Goal: Find specific page/section: Find specific page/section

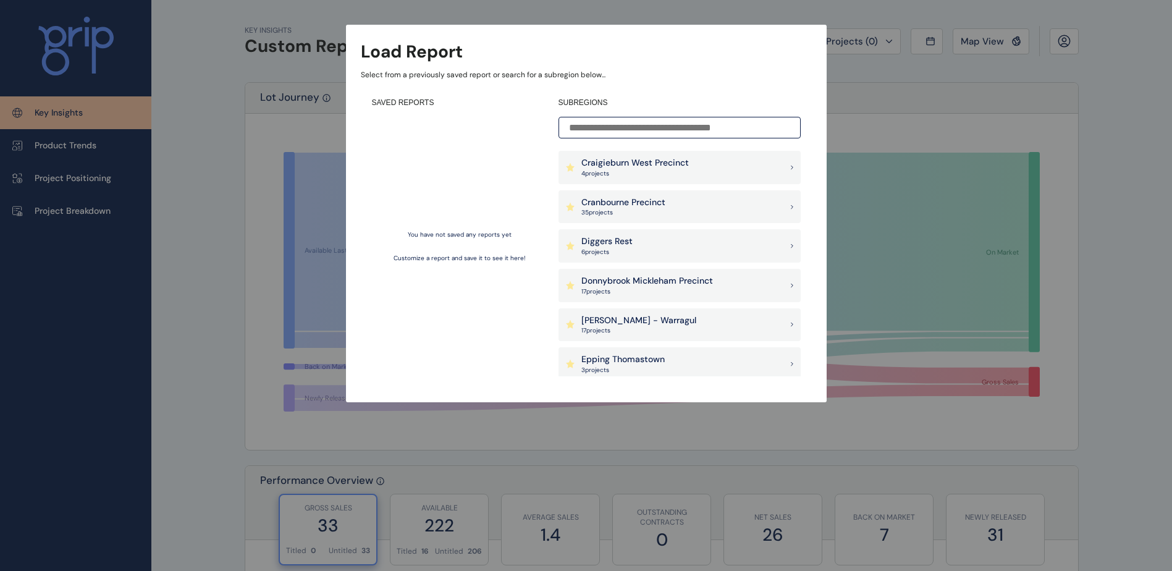
scroll to position [247, 0]
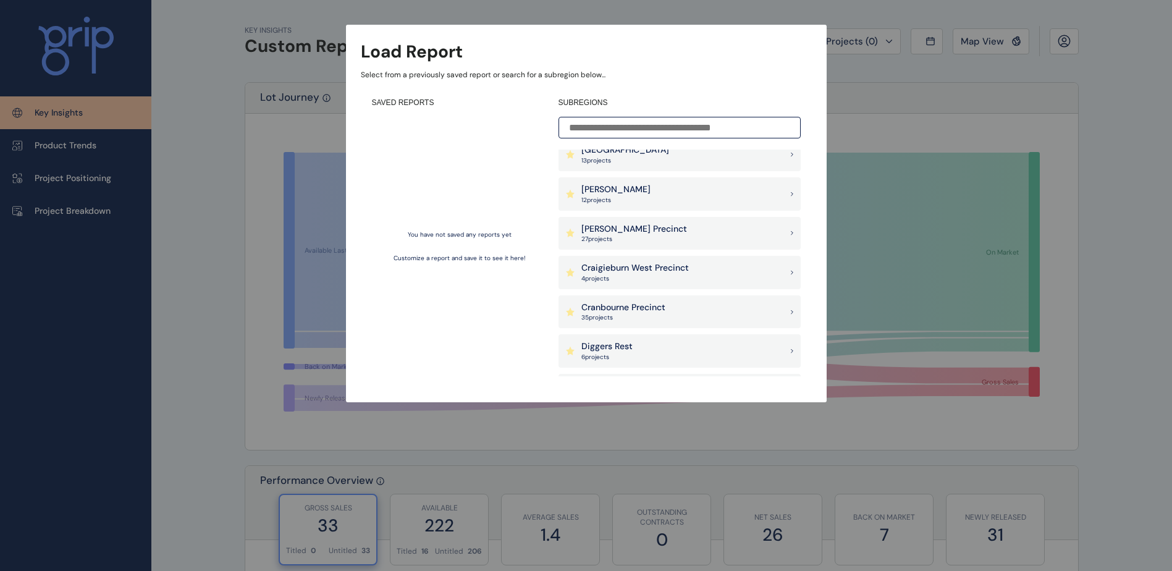
click at [621, 198] on p "12 project s" at bounding box center [615, 200] width 69 height 9
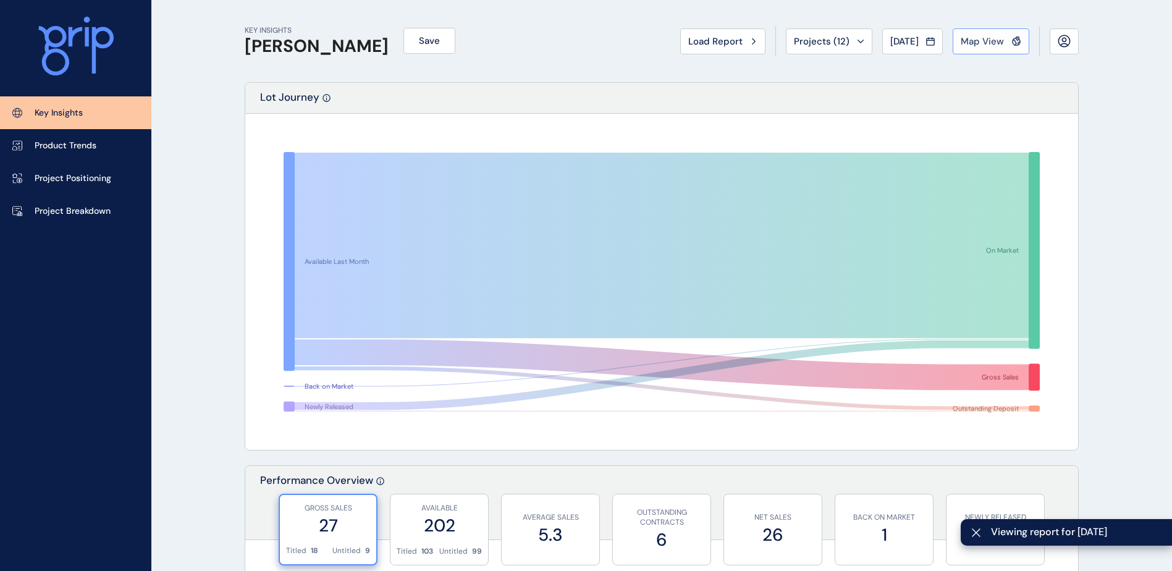
click at [968, 43] on span "Map View" at bounding box center [982, 41] width 43 height 12
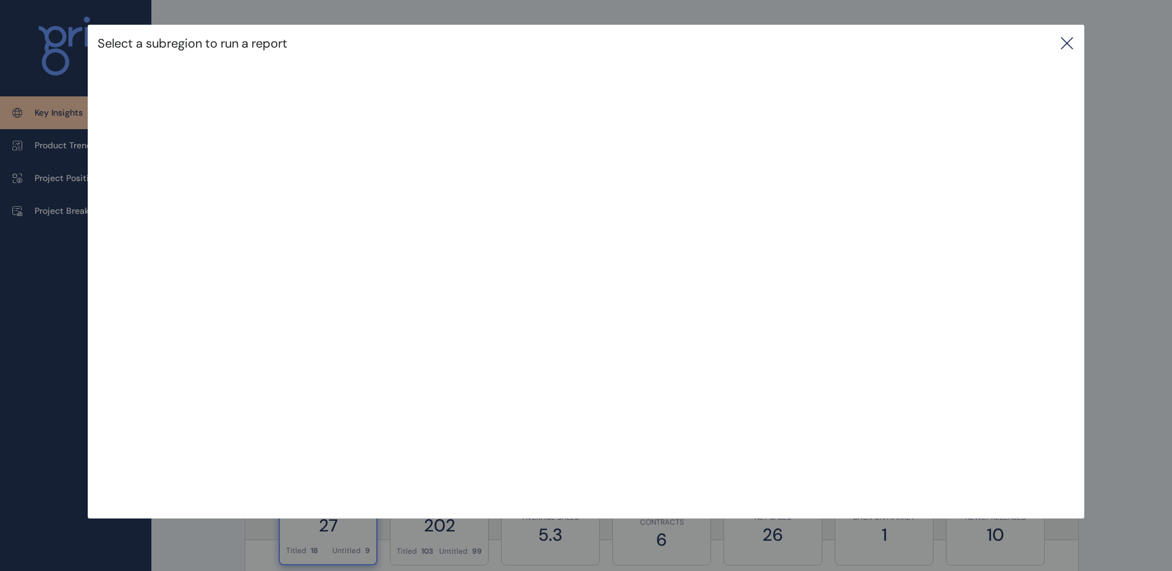
click at [1067, 41] on icon at bounding box center [1067, 43] width 15 height 15
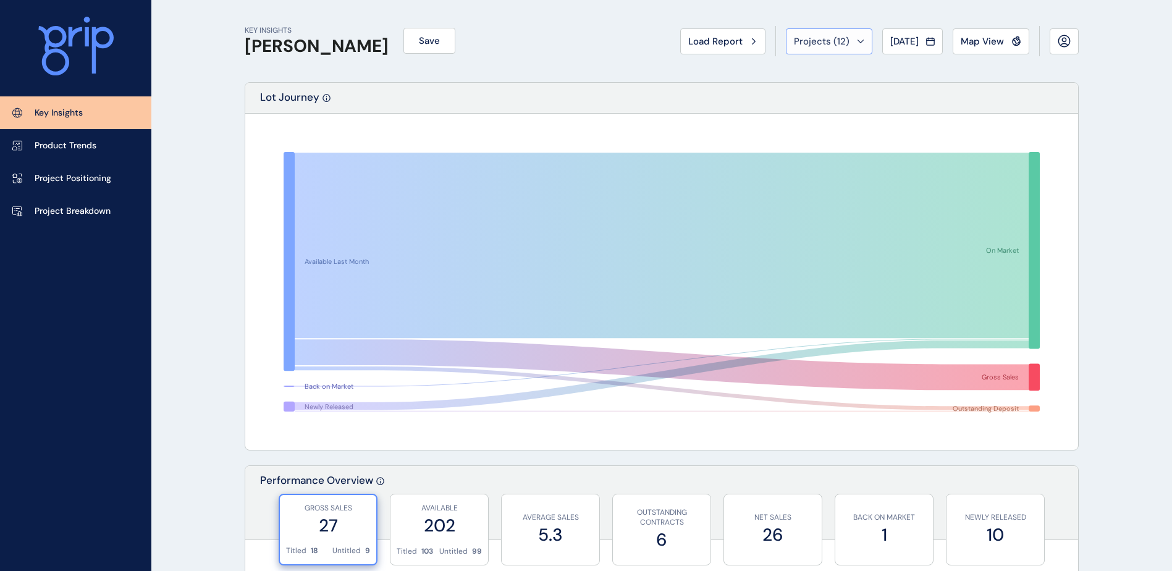
click at [827, 39] on span "Projects ( 12 )" at bounding box center [822, 41] width 56 height 12
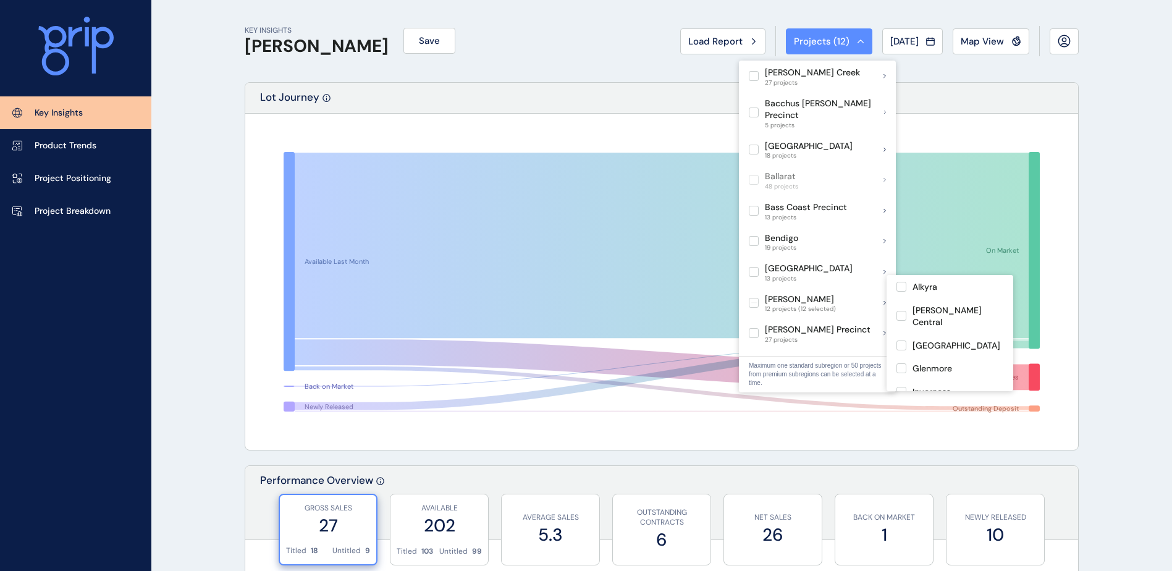
click at [752, 298] on label at bounding box center [754, 303] width 10 height 10
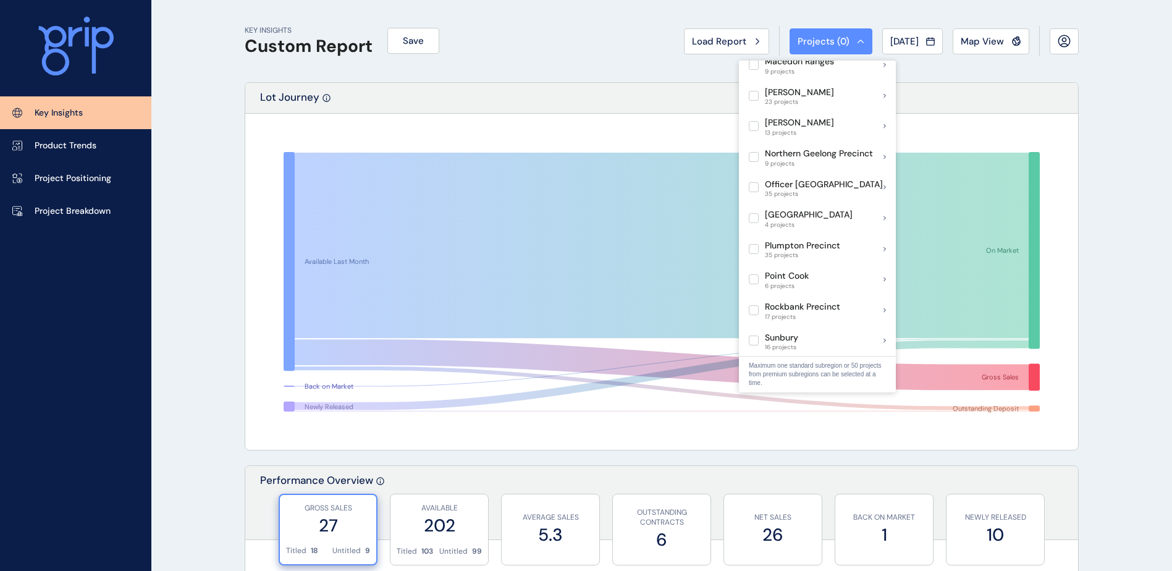
scroll to position [742, 0]
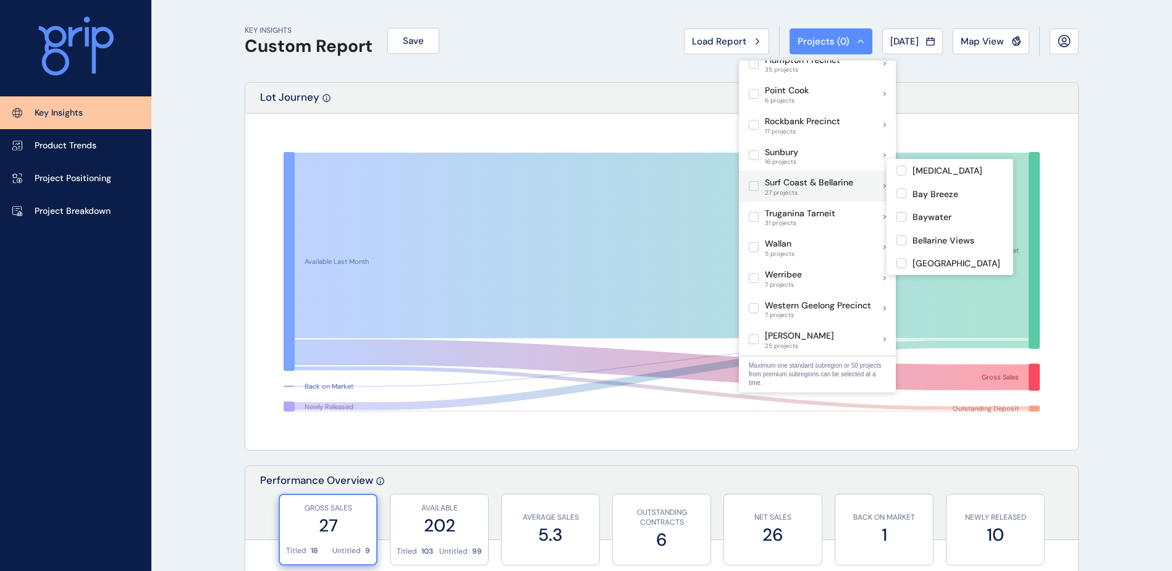
click at [755, 181] on label at bounding box center [754, 186] width 10 height 10
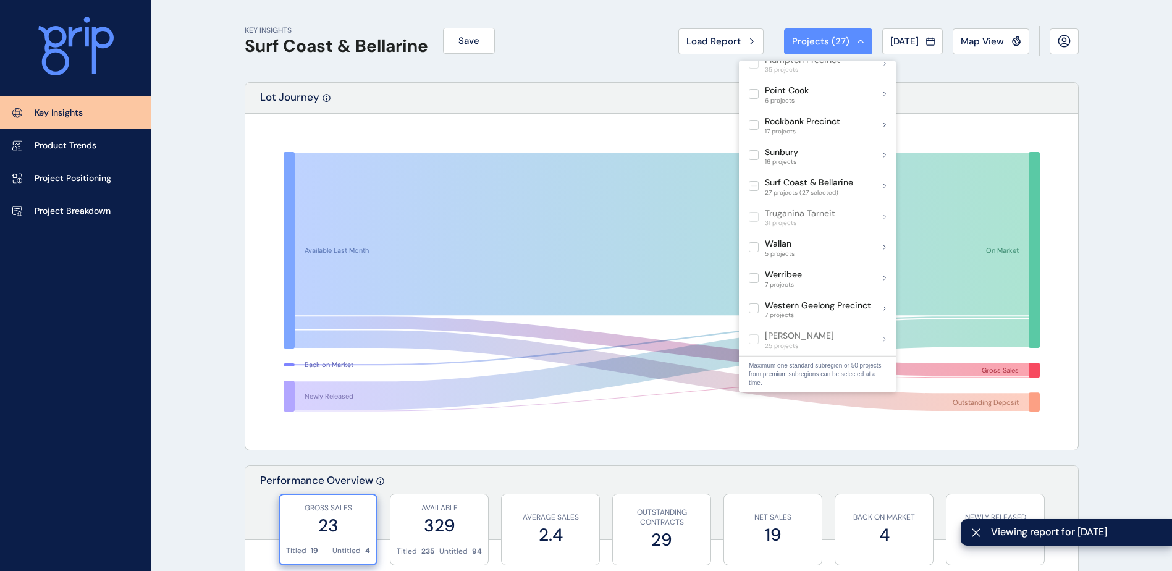
click at [1033, 74] on div "KEY INSIGHTS Surf Coast & [PERSON_NAME] Save Load Report Projects ( 27 ) [DATE]…" at bounding box center [662, 41] width 834 height 82
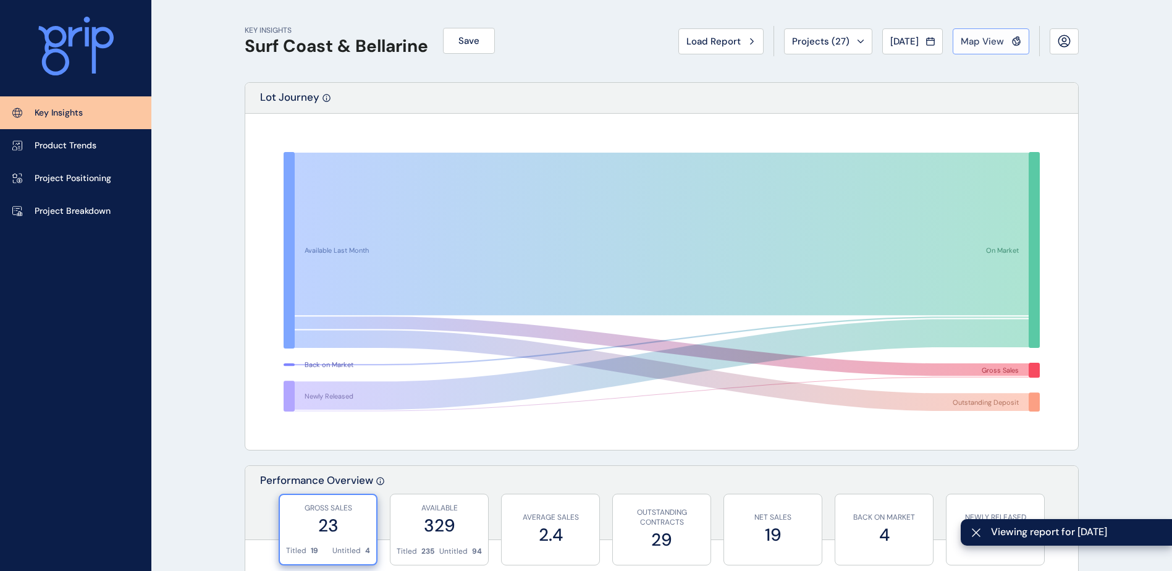
click at [996, 45] on span "Map View" at bounding box center [982, 41] width 43 height 12
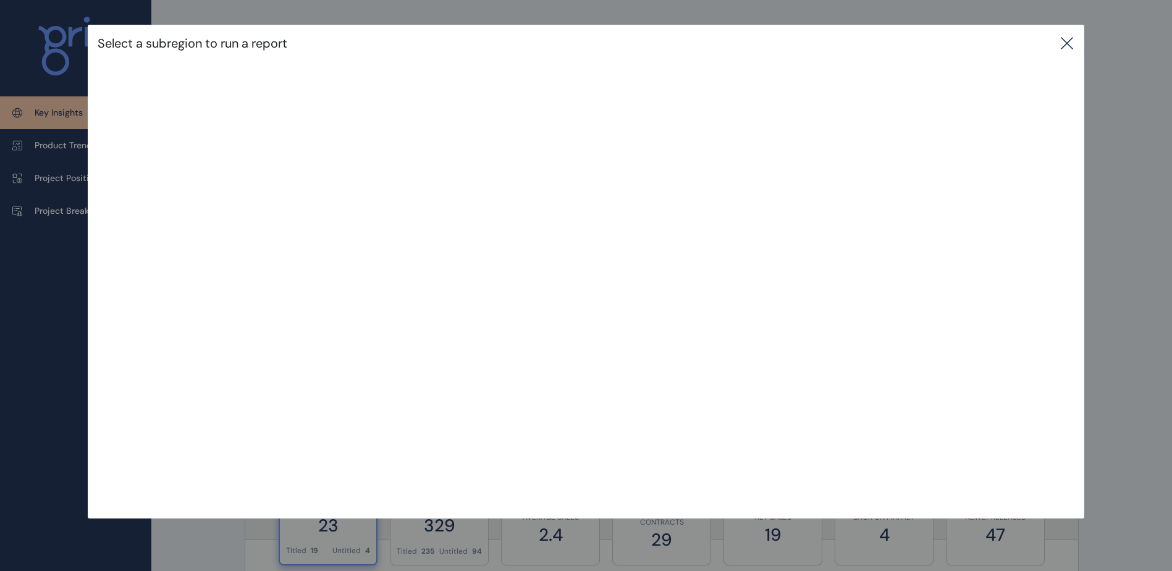
click at [1065, 50] on icon at bounding box center [1067, 43] width 15 height 15
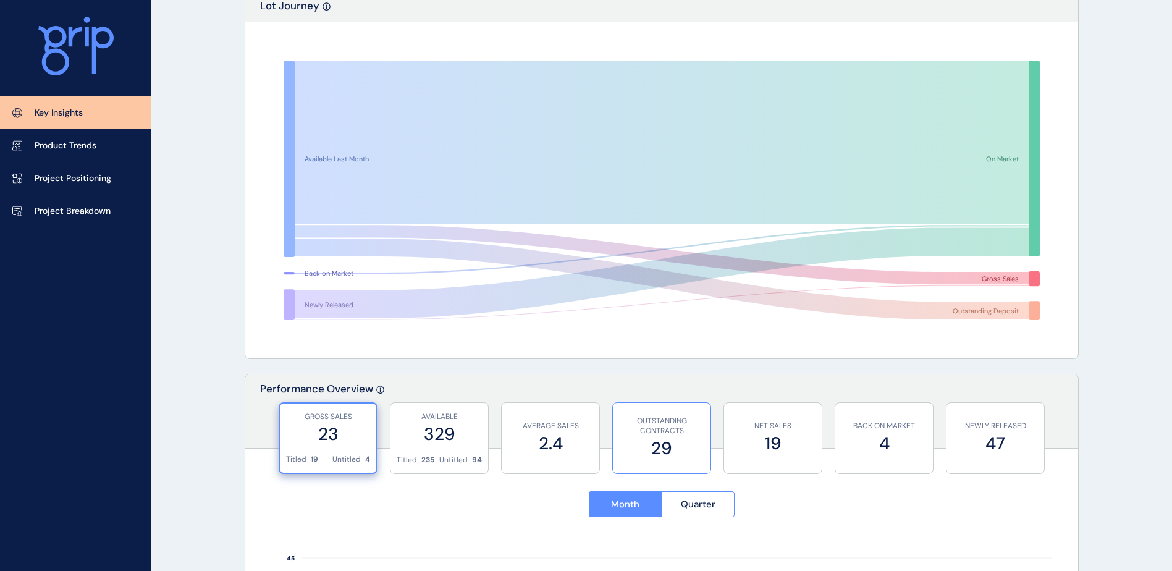
scroll to position [185, 0]
